Goal: Task Accomplishment & Management: Use online tool/utility

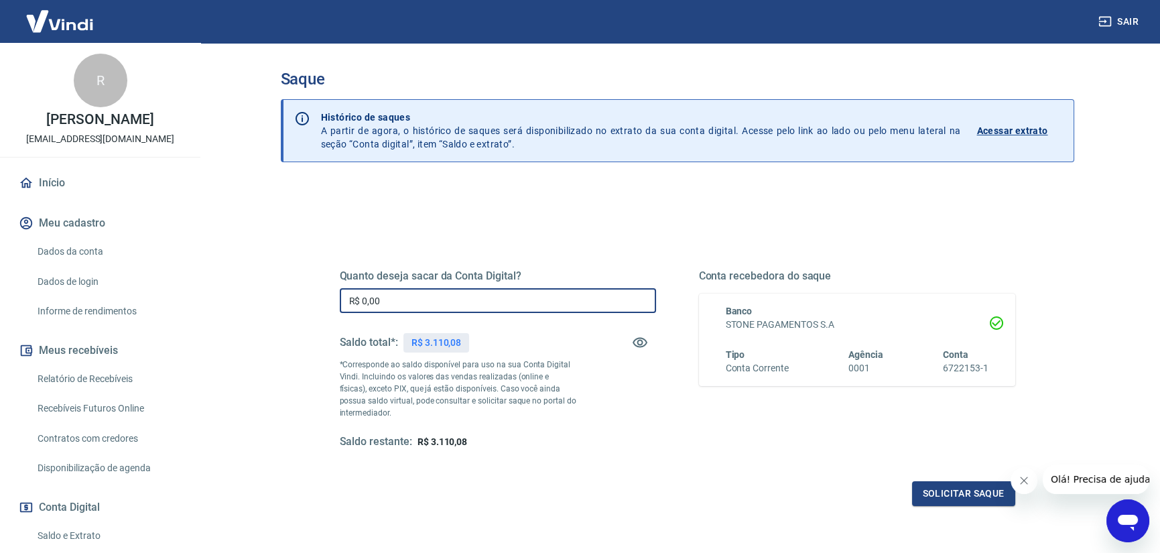
click at [435, 301] on input "R$ 0,00" at bounding box center [498, 300] width 316 height 25
type input "R$ 3.110,08"
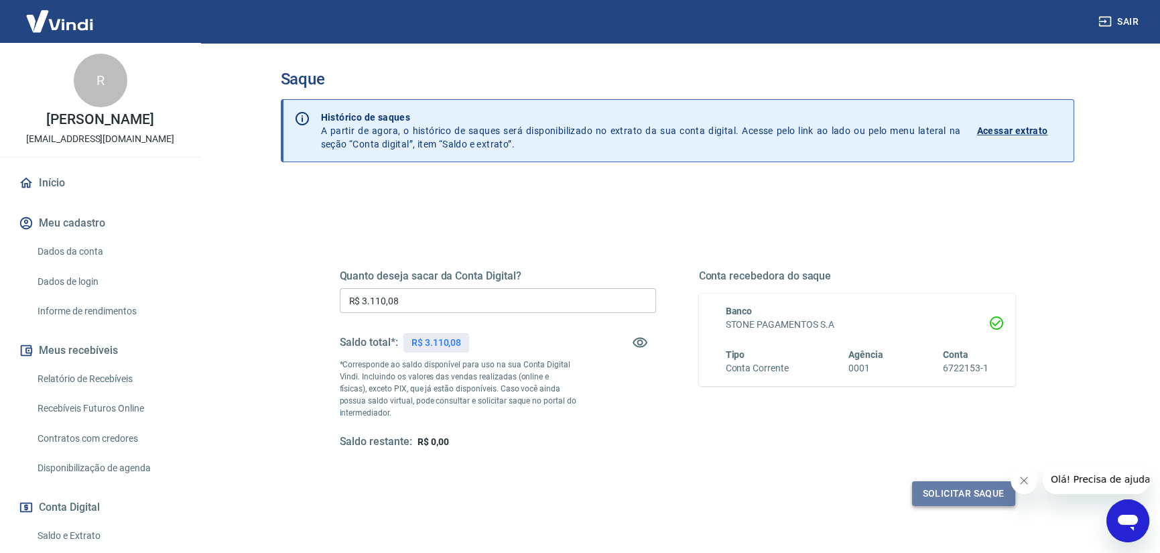
click at [982, 493] on button "Solicitar saque" at bounding box center [963, 493] width 103 height 25
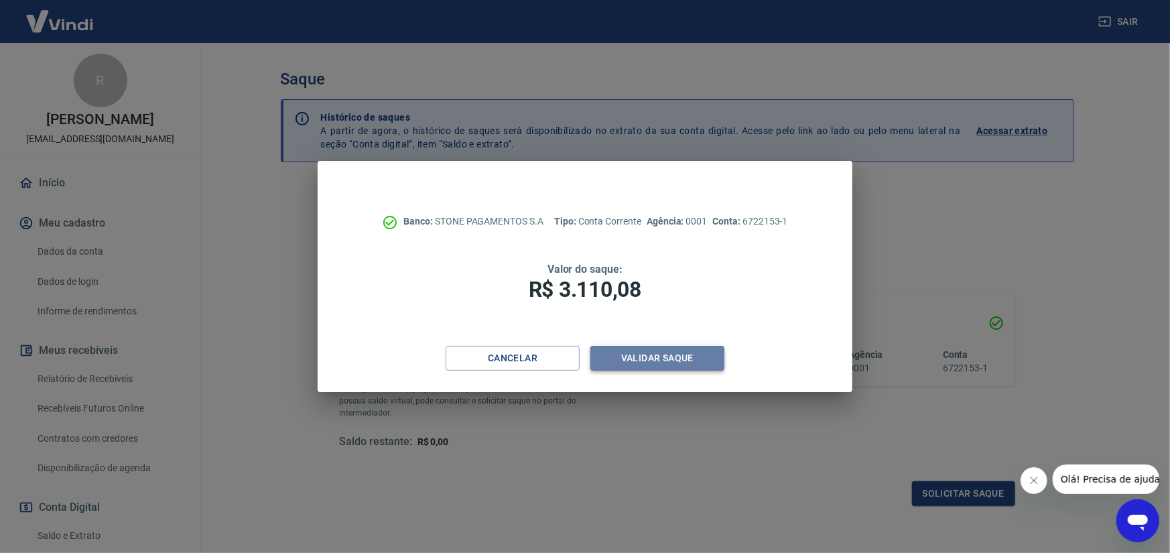
click at [700, 363] on button "Validar saque" at bounding box center [657, 358] width 134 height 25
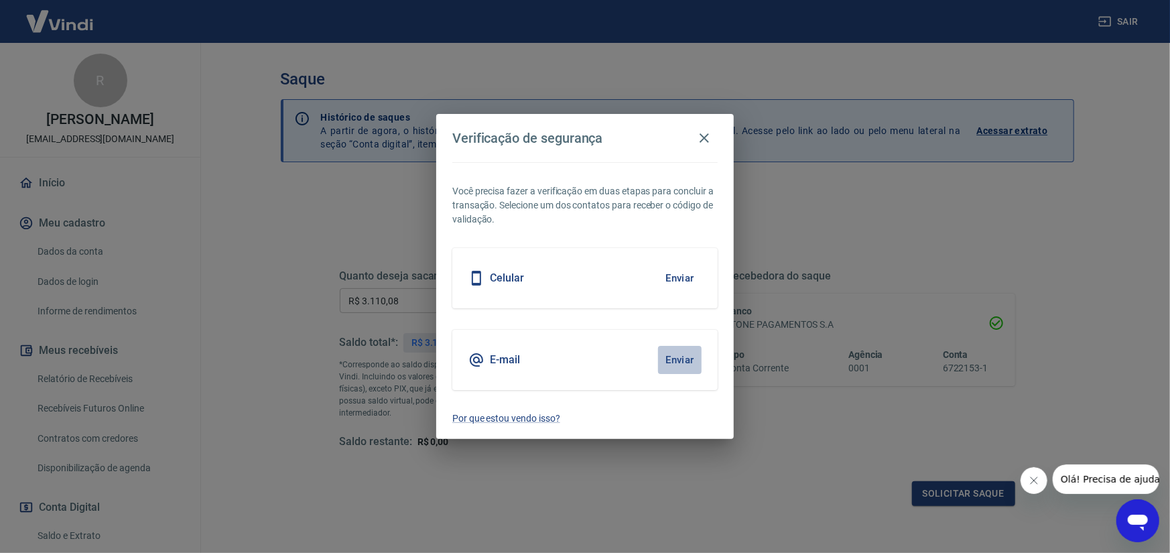
click at [684, 361] on button "Enviar" at bounding box center [680, 360] width 44 height 28
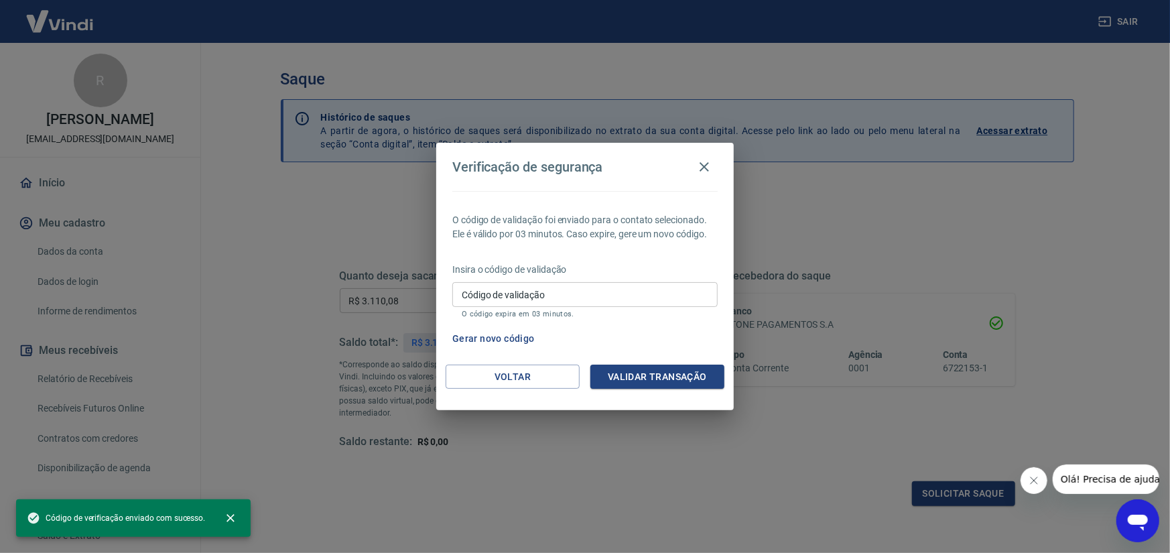
click at [595, 298] on input "Código de validação" at bounding box center [584, 294] width 265 height 25
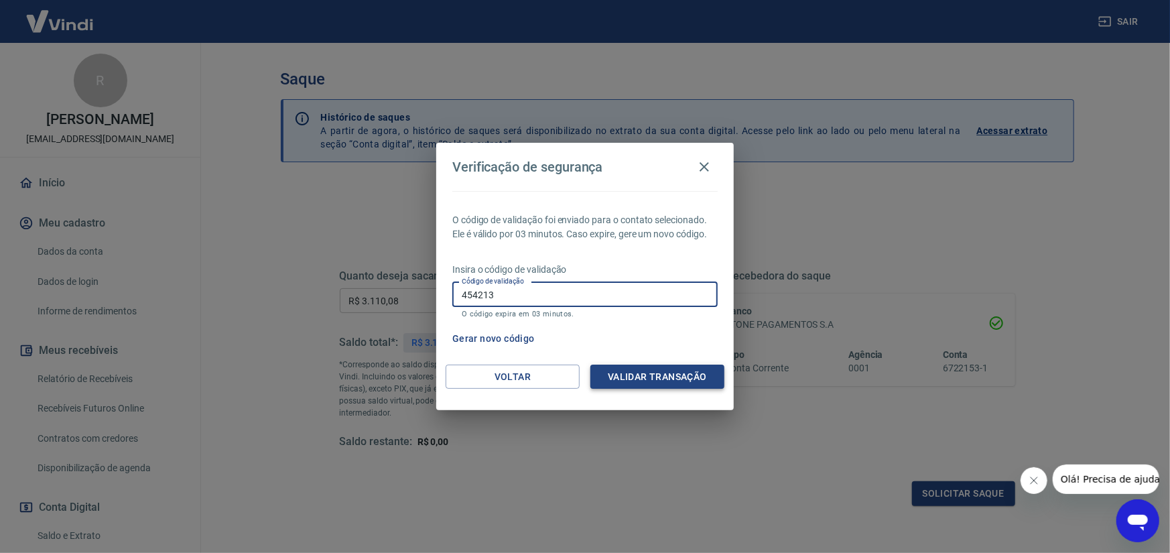
type input "454213"
click at [685, 371] on button "Validar transação" at bounding box center [657, 377] width 134 height 25
